Goal: Task Accomplishment & Management: Manage account settings

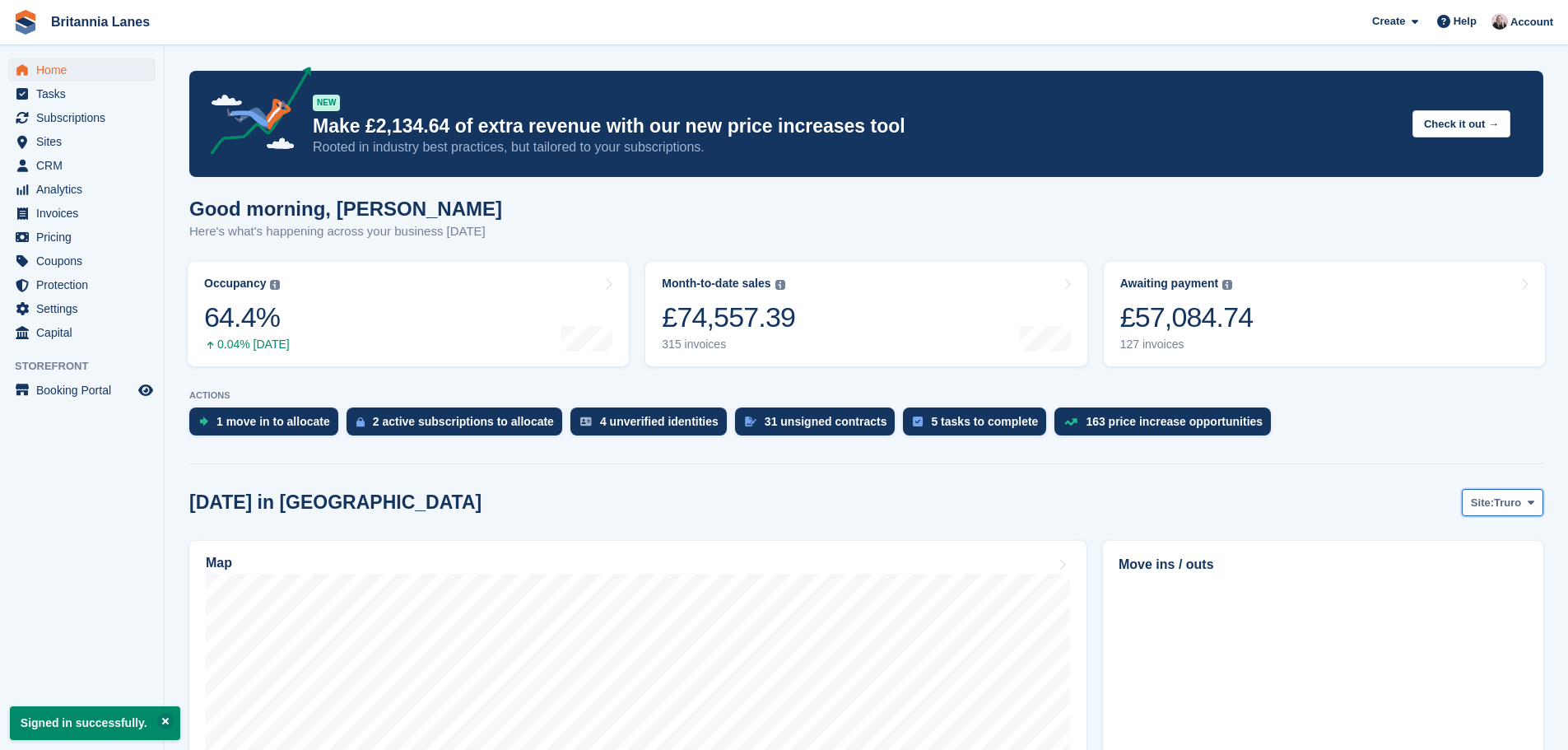
click at [1499, 494] on span "Truro" at bounding box center [1508, 503] width 27 height 17
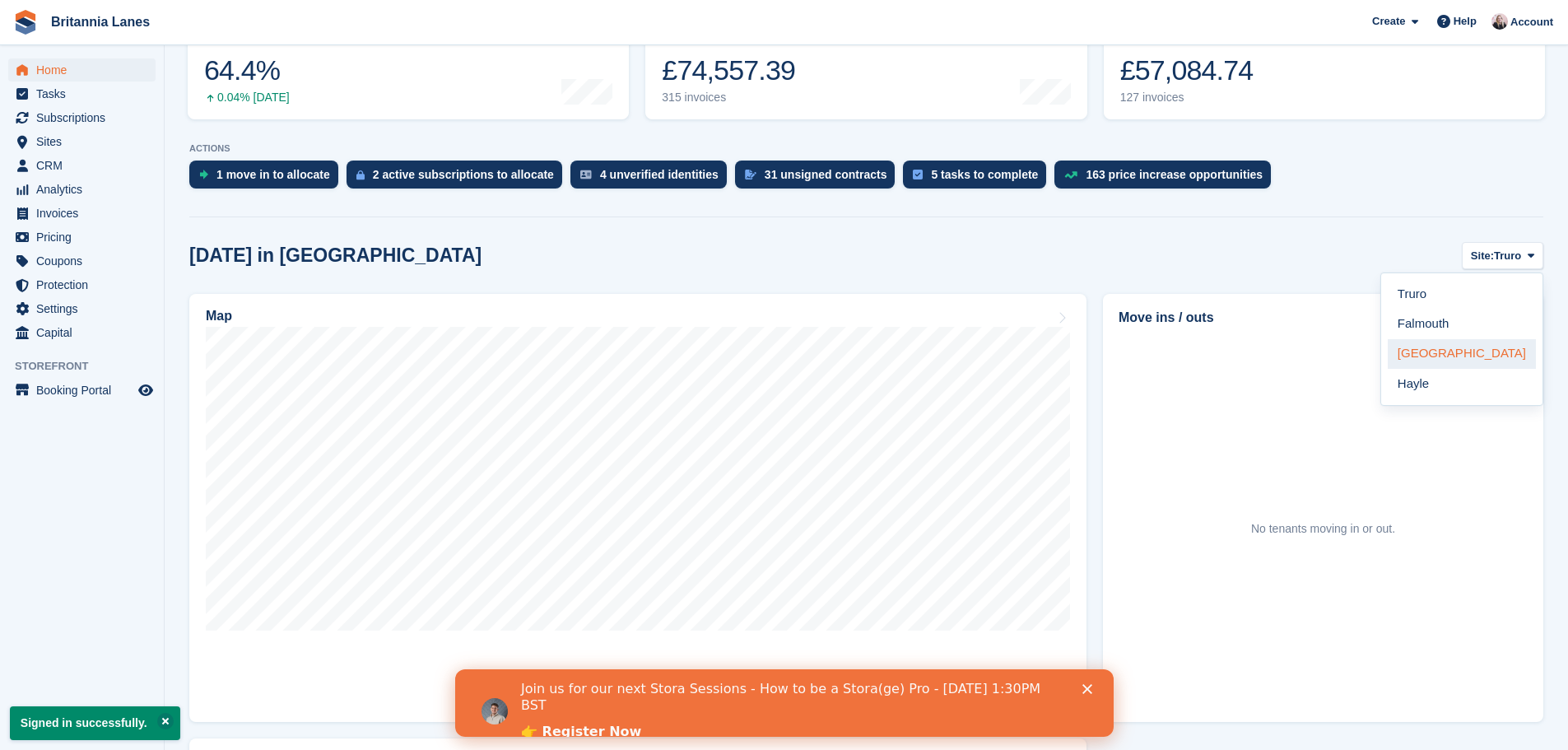
click at [1440, 357] on link "[GEOGRAPHIC_DATA]" at bounding box center [1461, 354] width 148 height 30
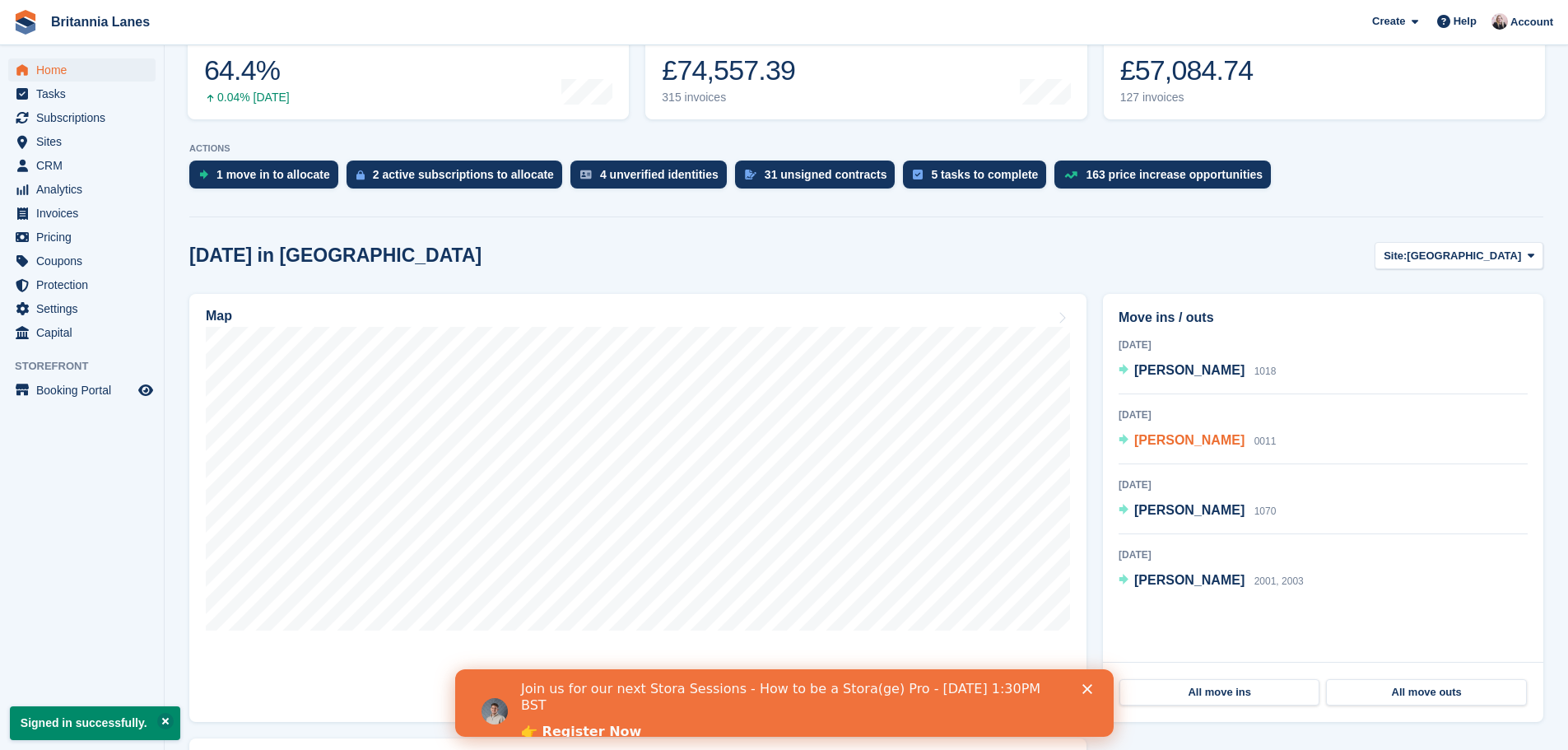
click at [1207, 441] on span "Vanessa Barlow" at bounding box center [1189, 440] width 110 height 14
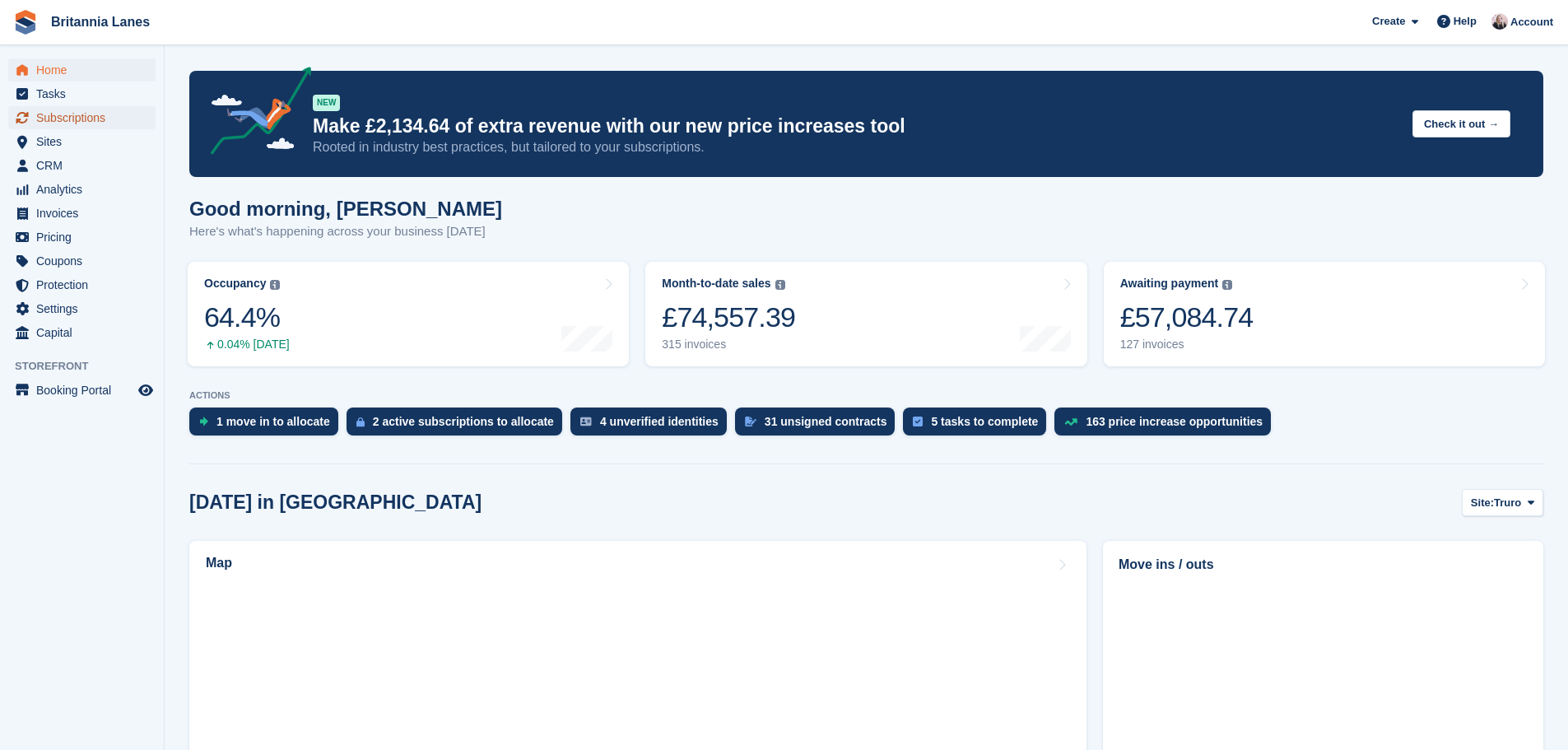
click at [101, 110] on span "Subscriptions" at bounding box center [85, 117] width 98 height 23
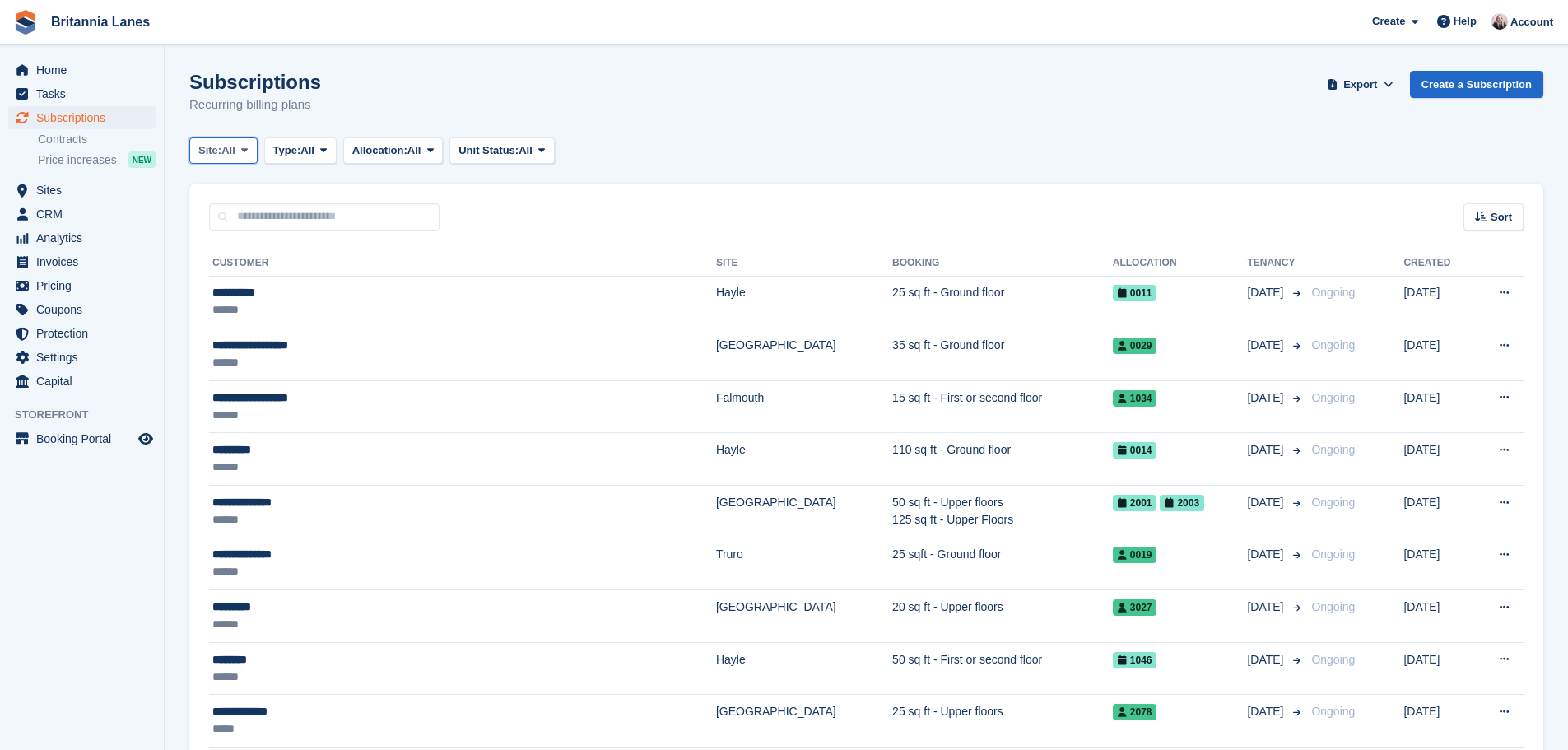
click at [236, 146] on span "All" at bounding box center [228, 150] width 14 height 17
click at [240, 288] on link "[GEOGRAPHIC_DATA]" at bounding box center [270, 279] width 148 height 30
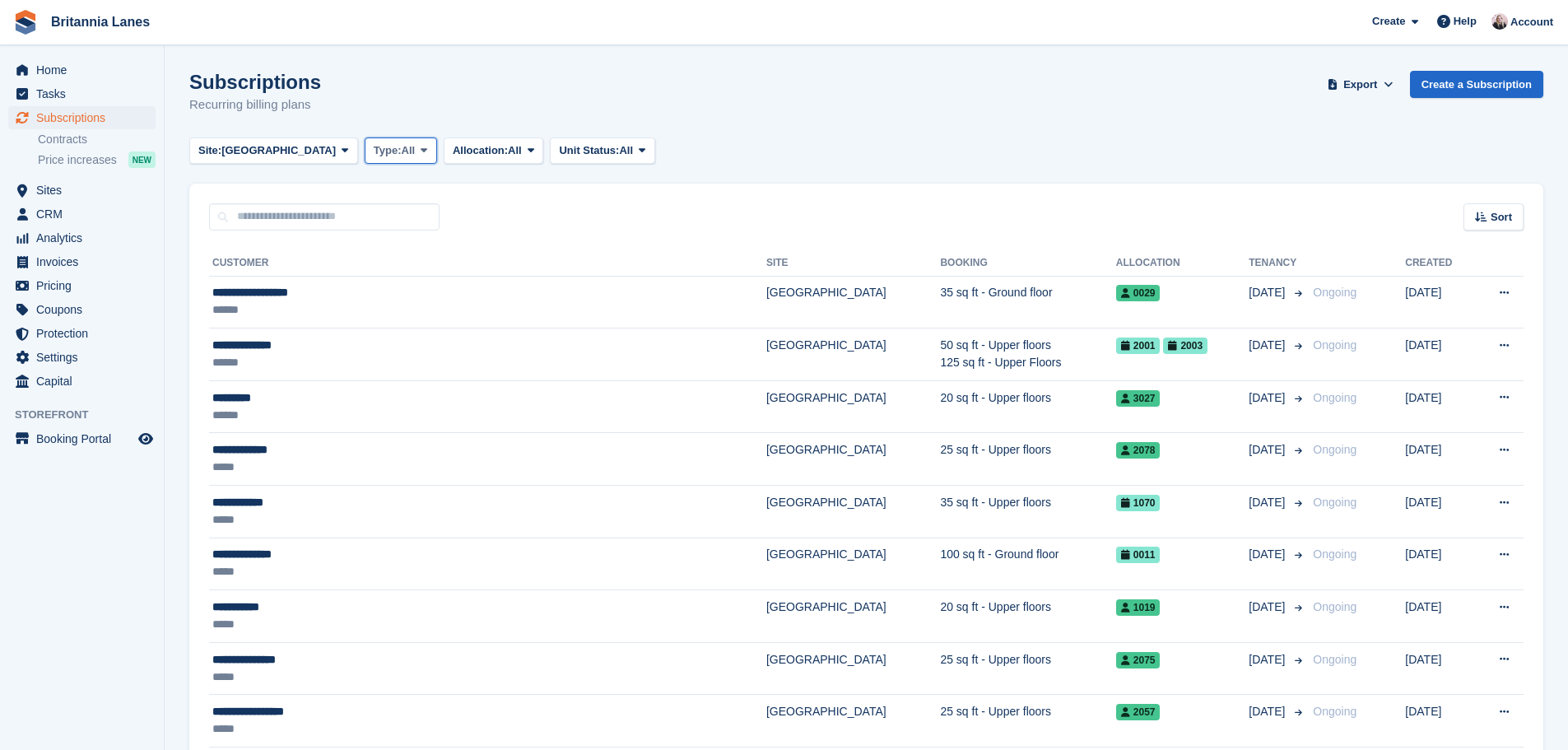
click at [374, 143] on span "Type:" at bounding box center [388, 150] width 28 height 17
click at [372, 280] on link "Active" at bounding box center [443, 279] width 143 height 30
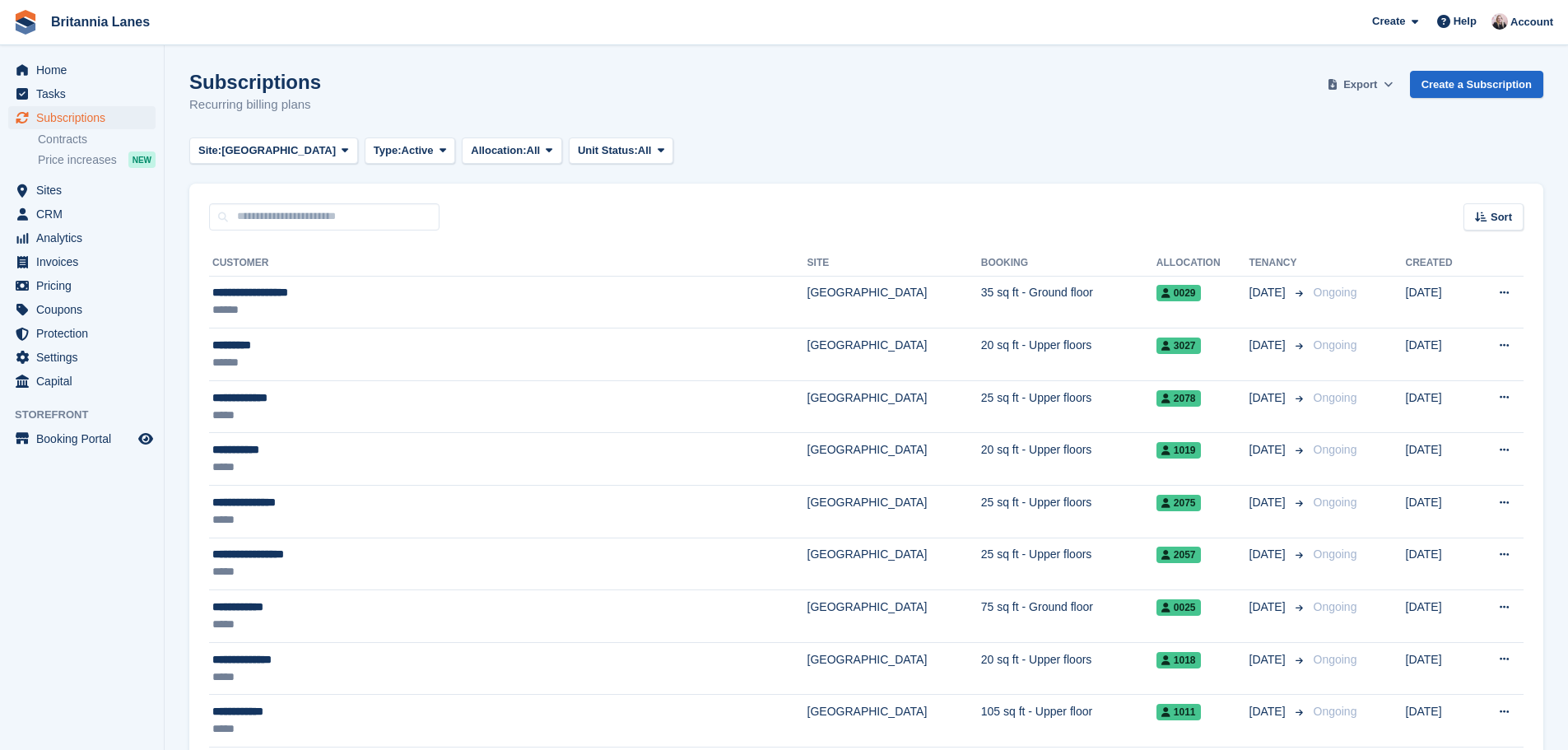
click at [1376, 83] on span "Export" at bounding box center [1360, 85] width 34 height 17
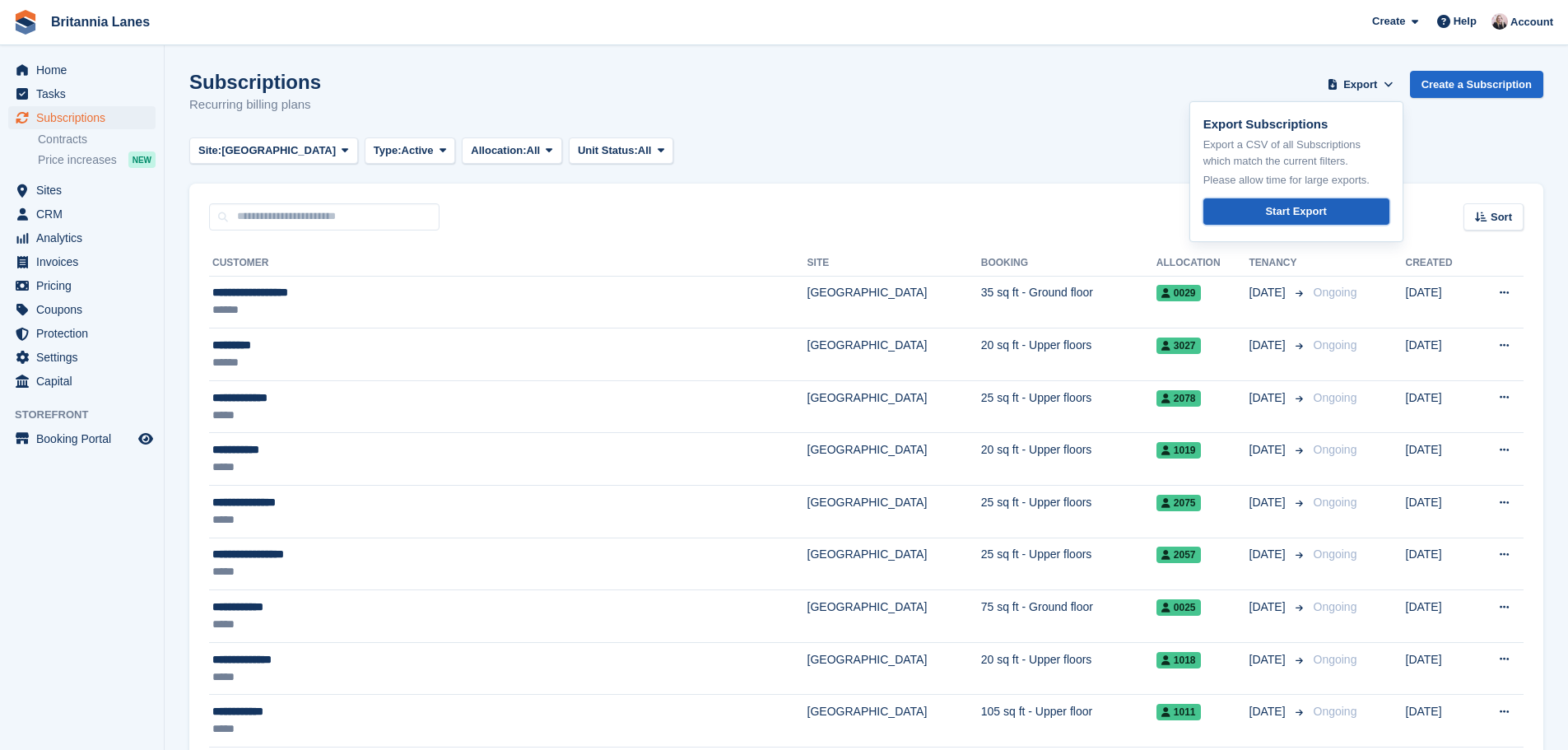
click at [1317, 212] on div "Start Export" at bounding box center [1296, 212] width 61 height 17
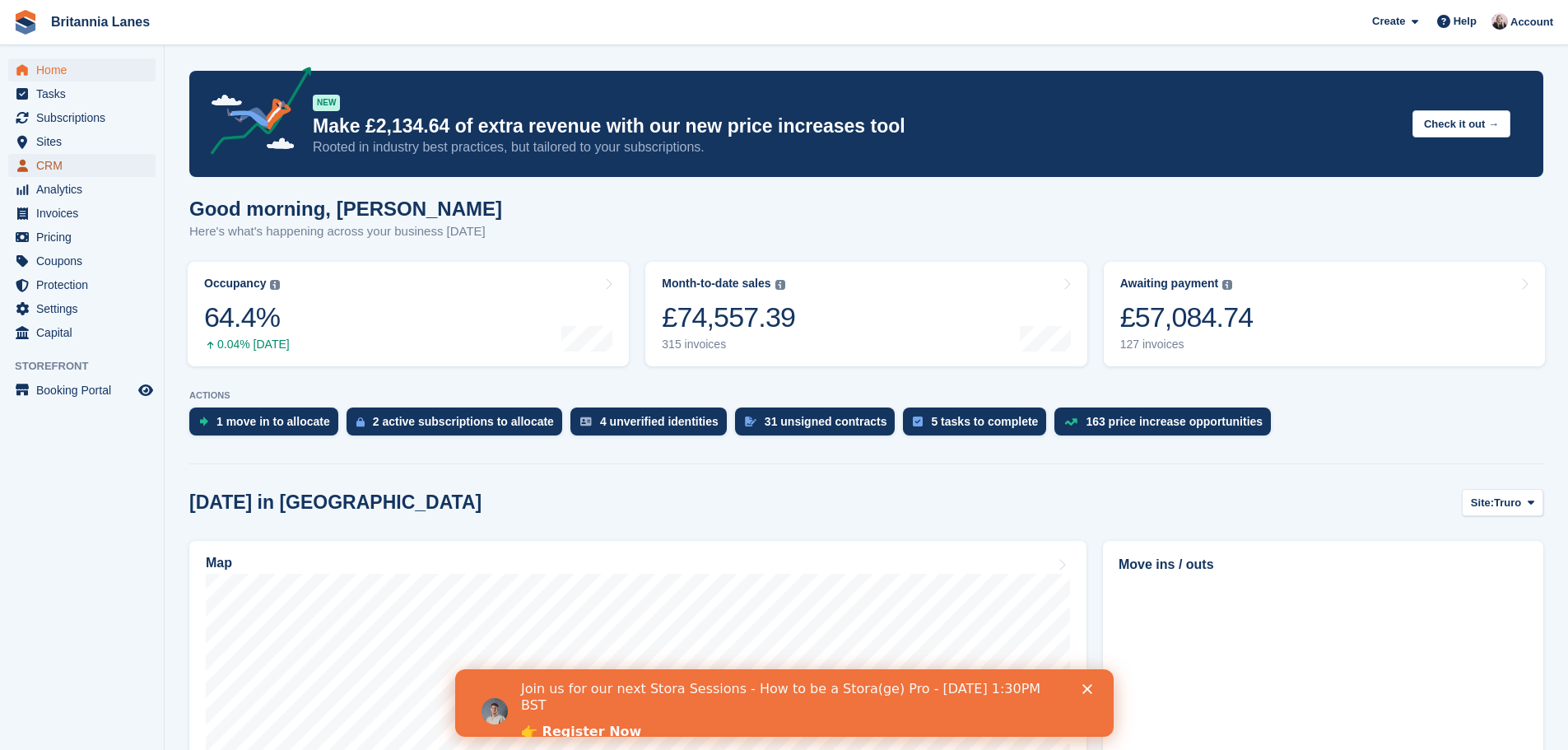
click at [58, 162] on span "CRM" at bounding box center [85, 165] width 98 height 23
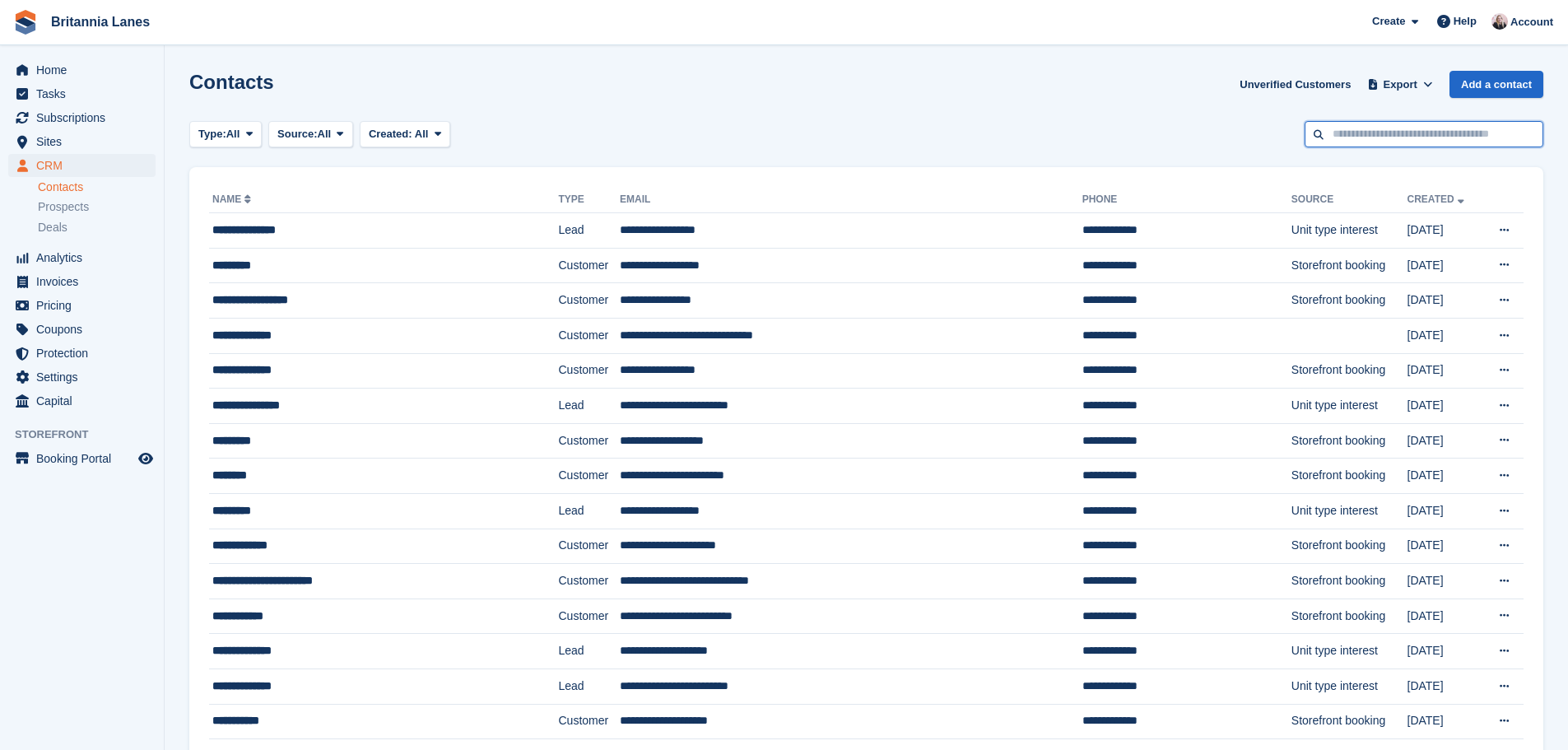
click at [1405, 137] on input "text" at bounding box center [1424, 134] width 239 height 27
type input "*****"
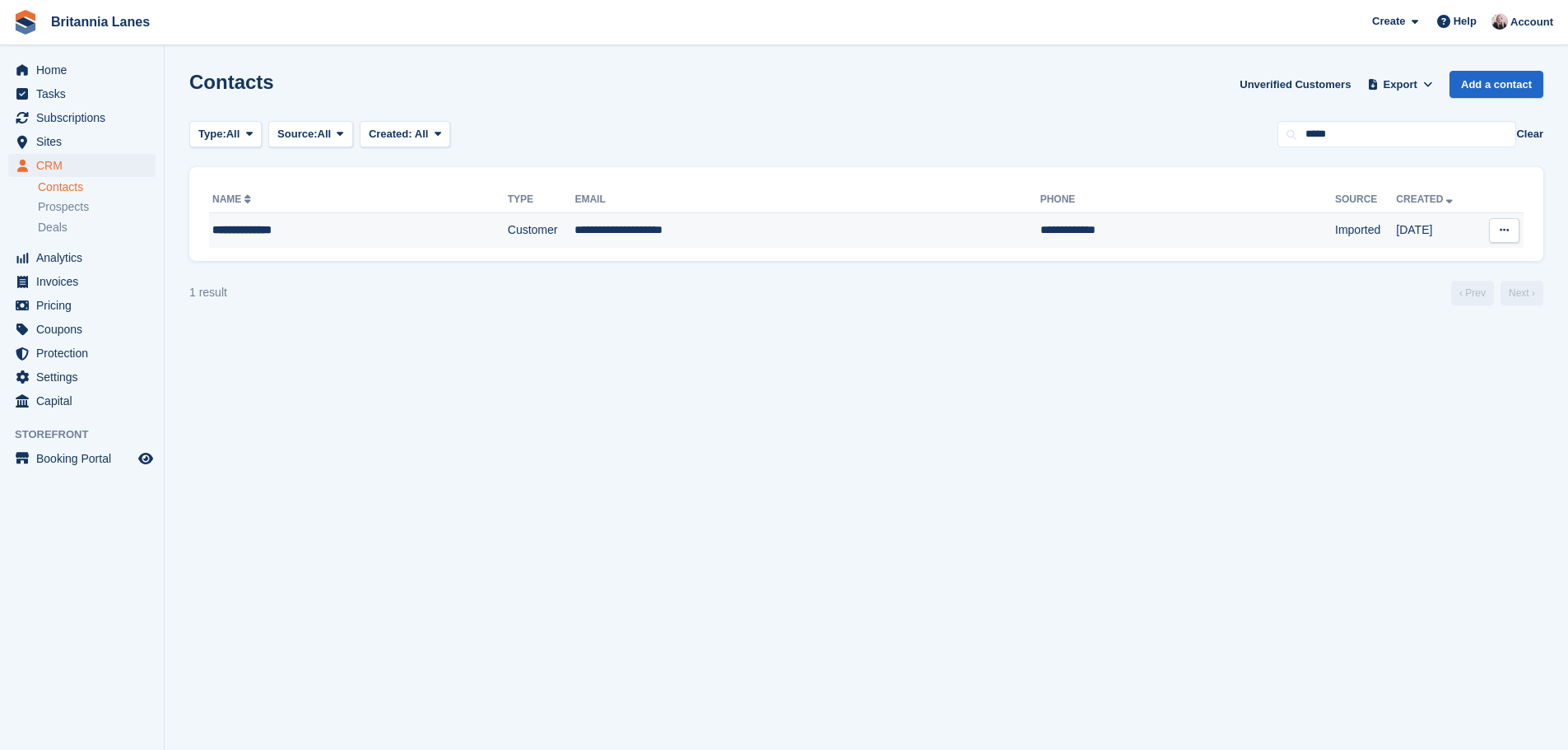
click at [740, 222] on td "**********" at bounding box center [807, 231] width 465 height 35
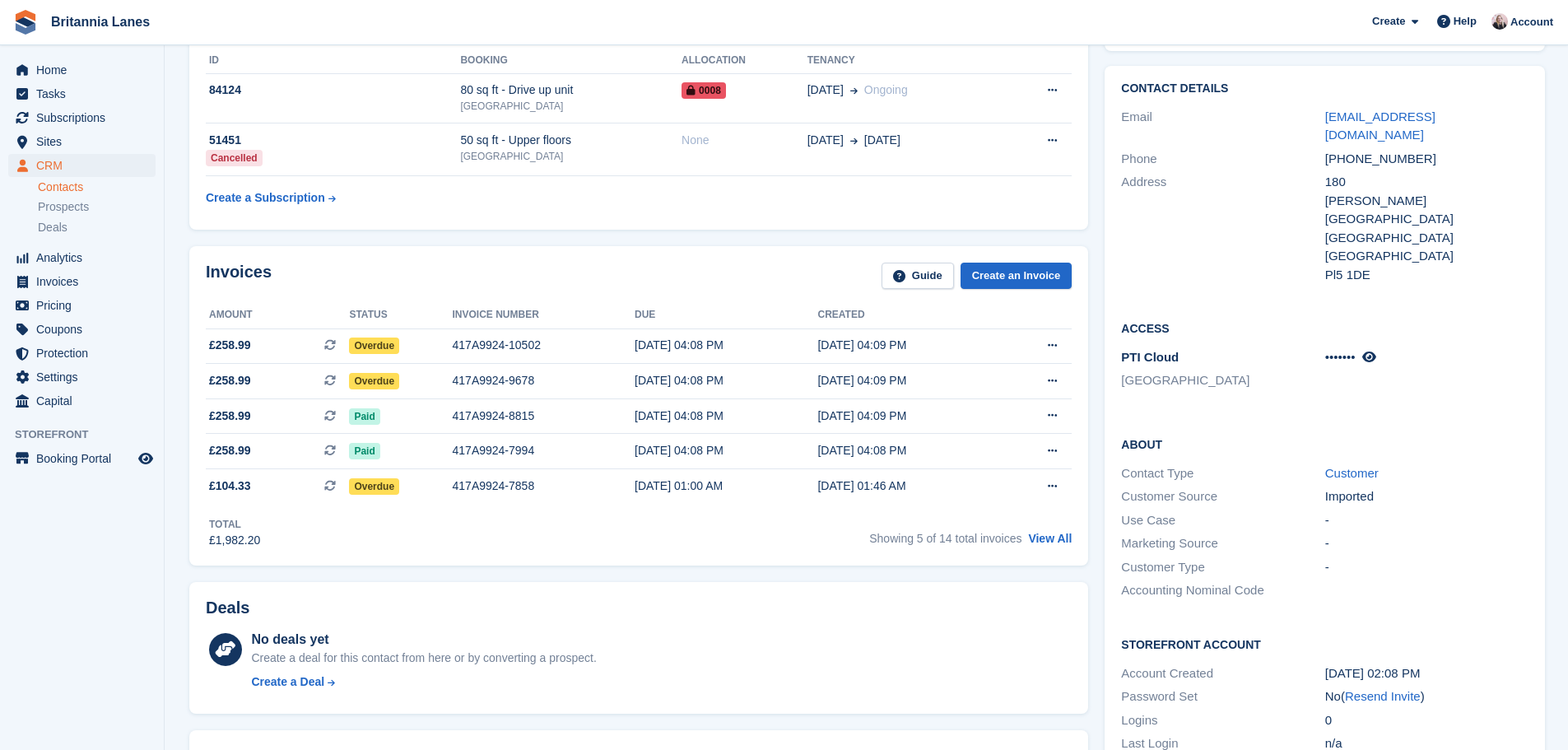
scroll to position [165, 0]
